Goal: Entertainment & Leisure: Consume media (video, audio)

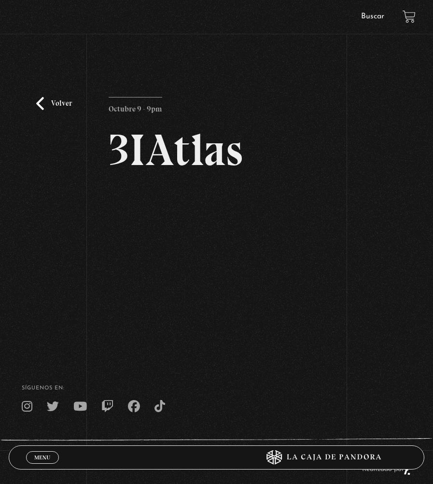
click at [38, 103] on link "Volver" at bounding box center [54, 103] width 36 height 13
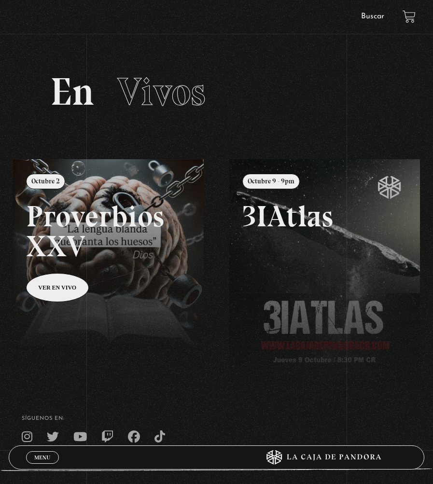
drag, startPoint x: 35, startPoint y: 451, endPoint x: 38, endPoint y: 442, distance: 9.5
click at [37, 448] on div "Menu Cerrar" at bounding box center [130, 457] width 208 height 23
click at [49, 462] on link "Menu Cerrar" at bounding box center [42, 457] width 33 height 13
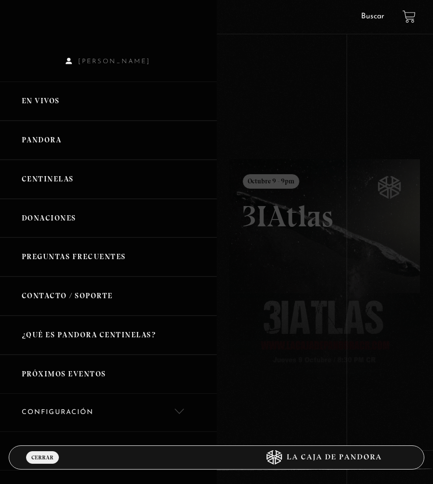
click at [123, 128] on link "Pandora" at bounding box center [108, 140] width 217 height 39
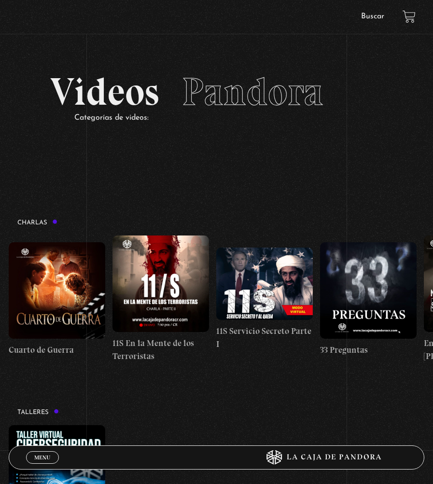
click at [158, 291] on figure at bounding box center [160, 284] width 97 height 97
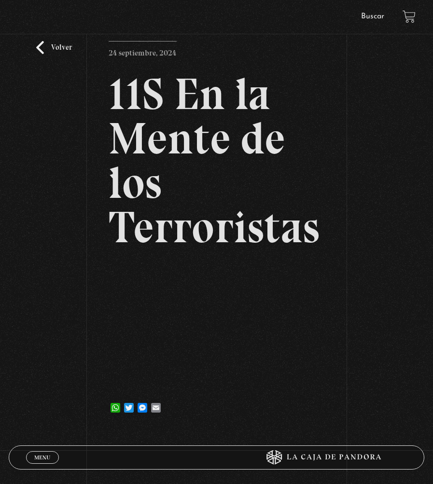
scroll to position [145, 0]
